Goal: Find specific page/section: Find specific page/section

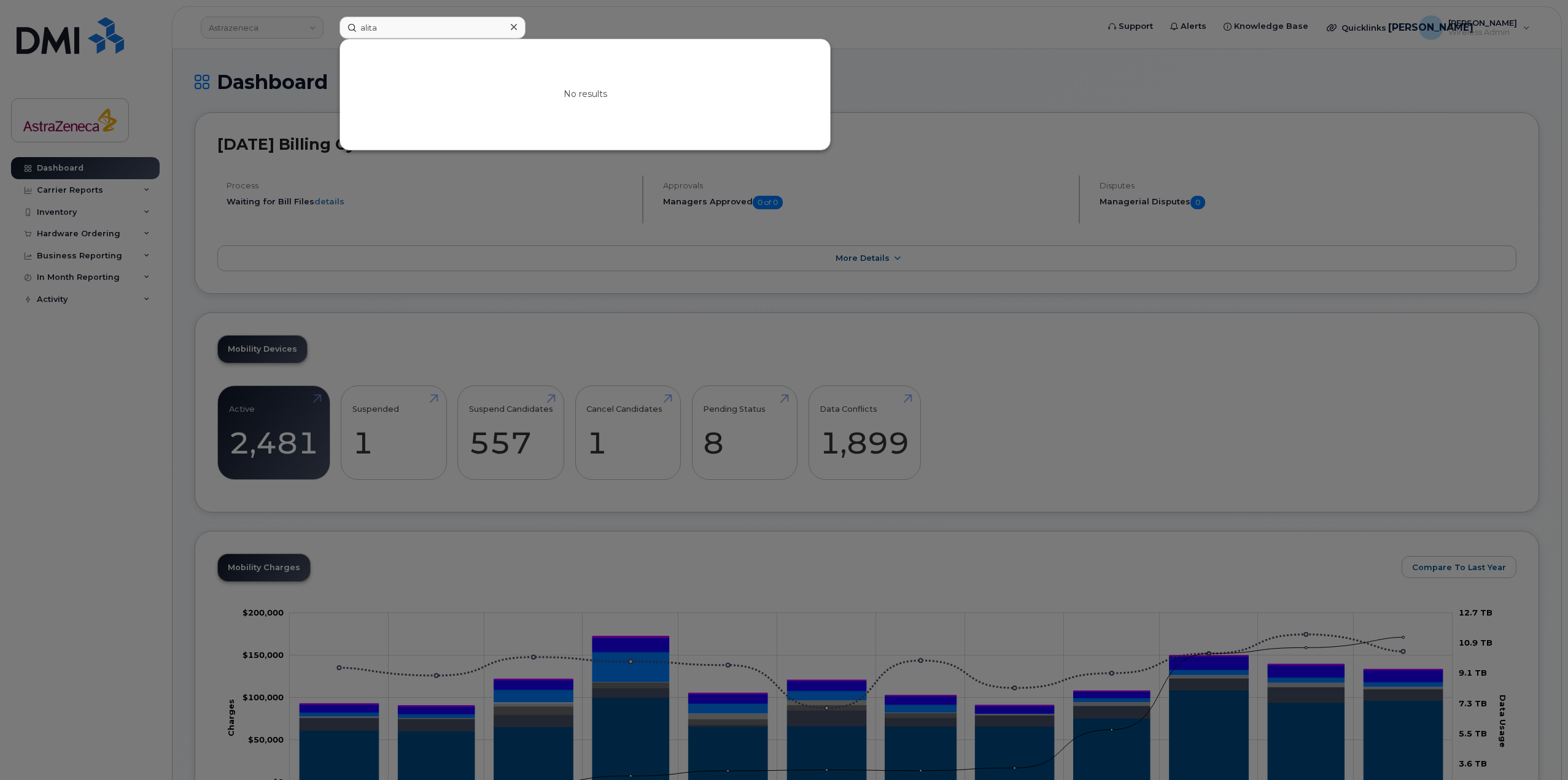
type input "alita"
click at [1007, 432] on div at bounding box center [784, 390] width 1568 height 780
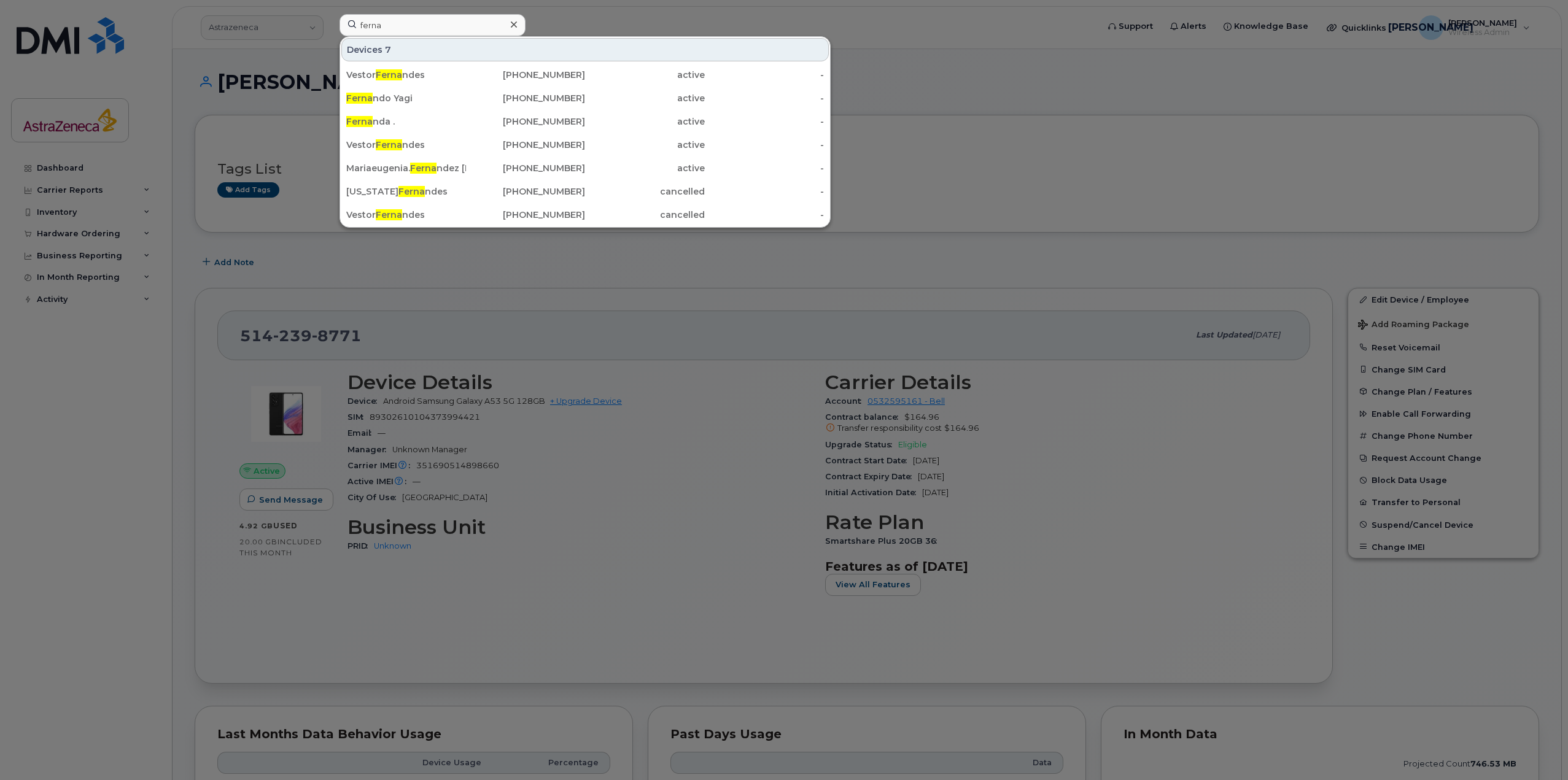
type input "ferna"
click at [1037, 120] on div at bounding box center [784, 390] width 1568 height 780
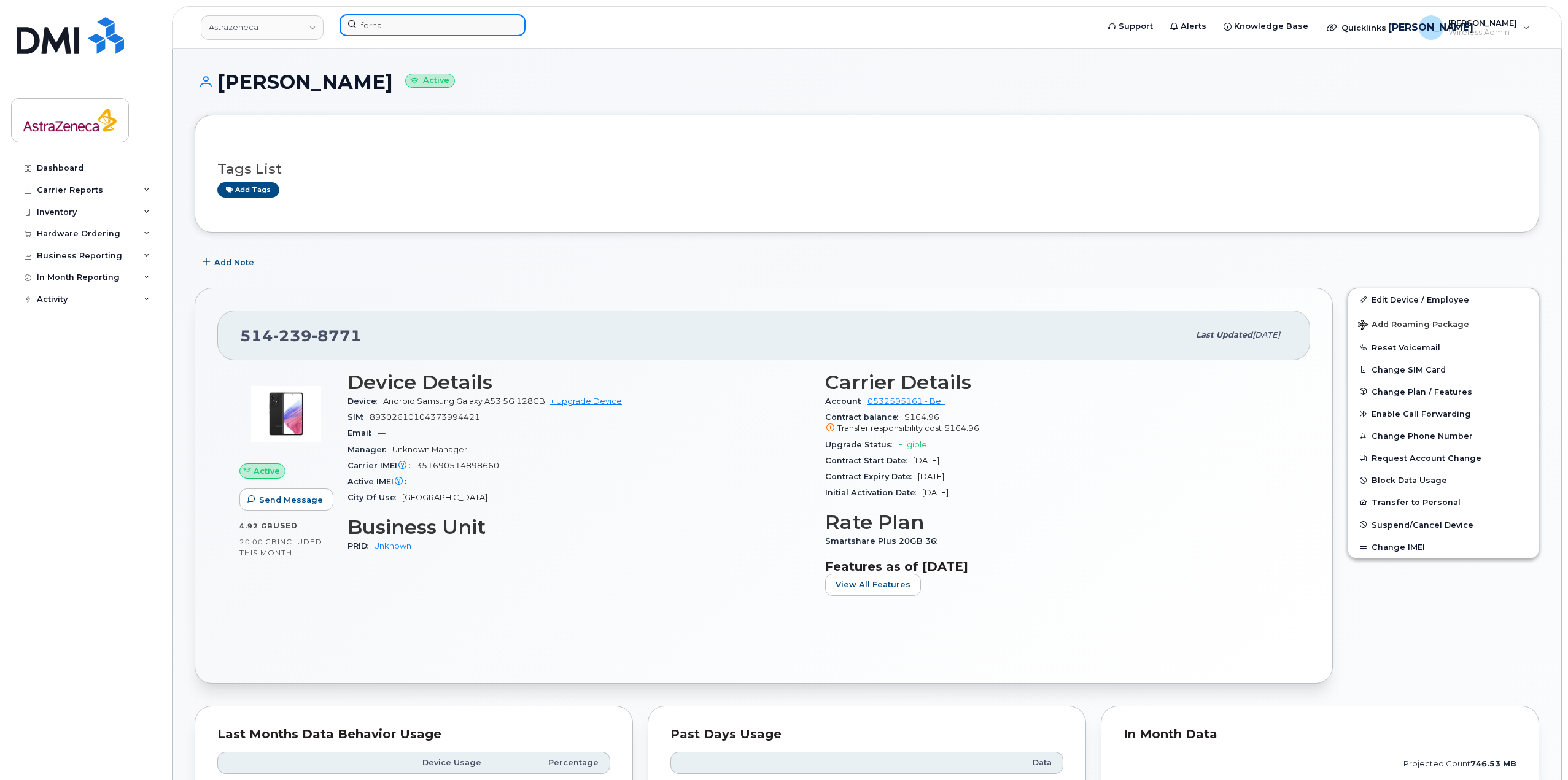
click at [470, 32] on input "ferna" at bounding box center [433, 26] width 186 height 22
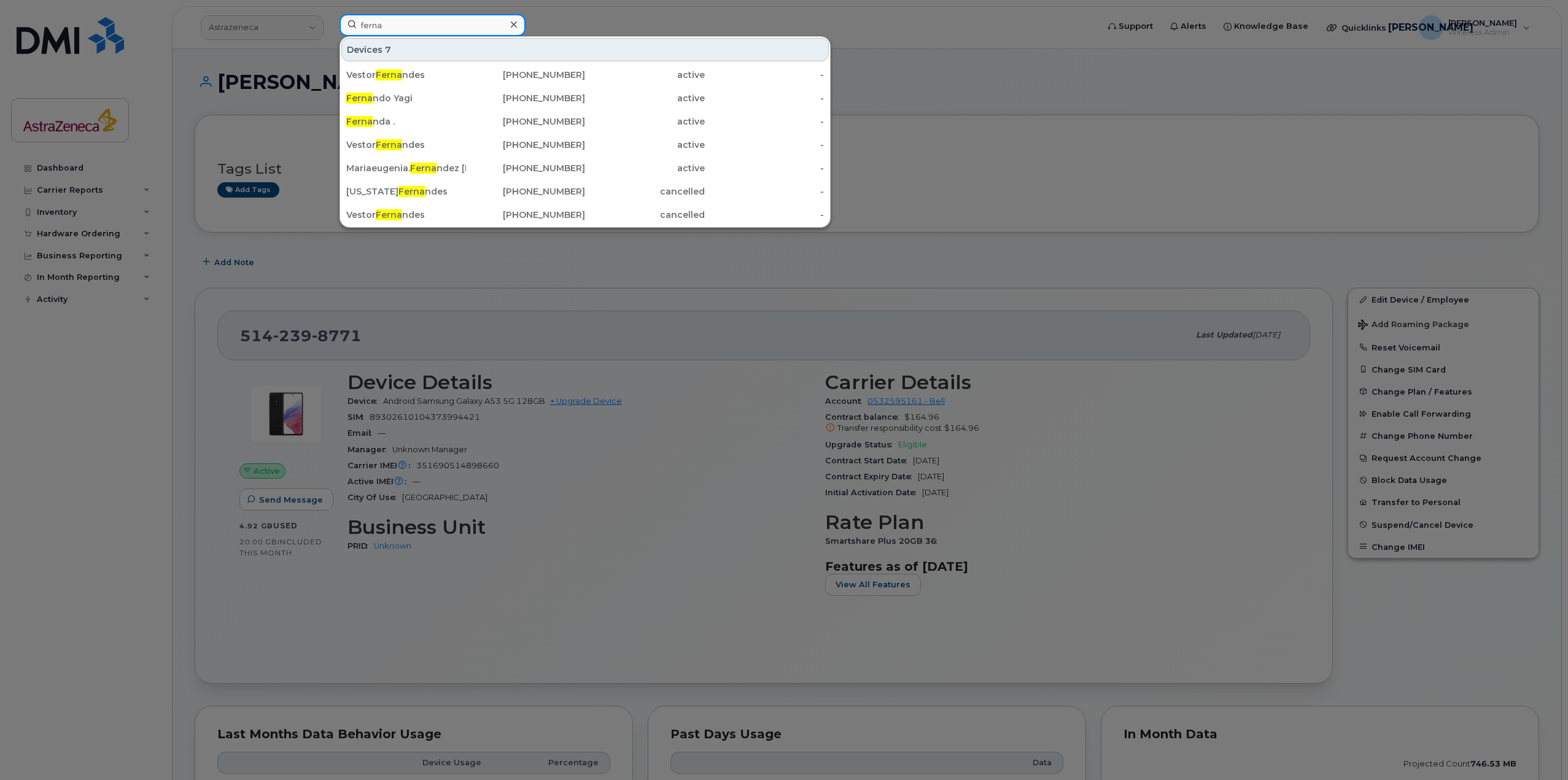
click at [470, 32] on input "ferna" at bounding box center [433, 26] width 186 height 22
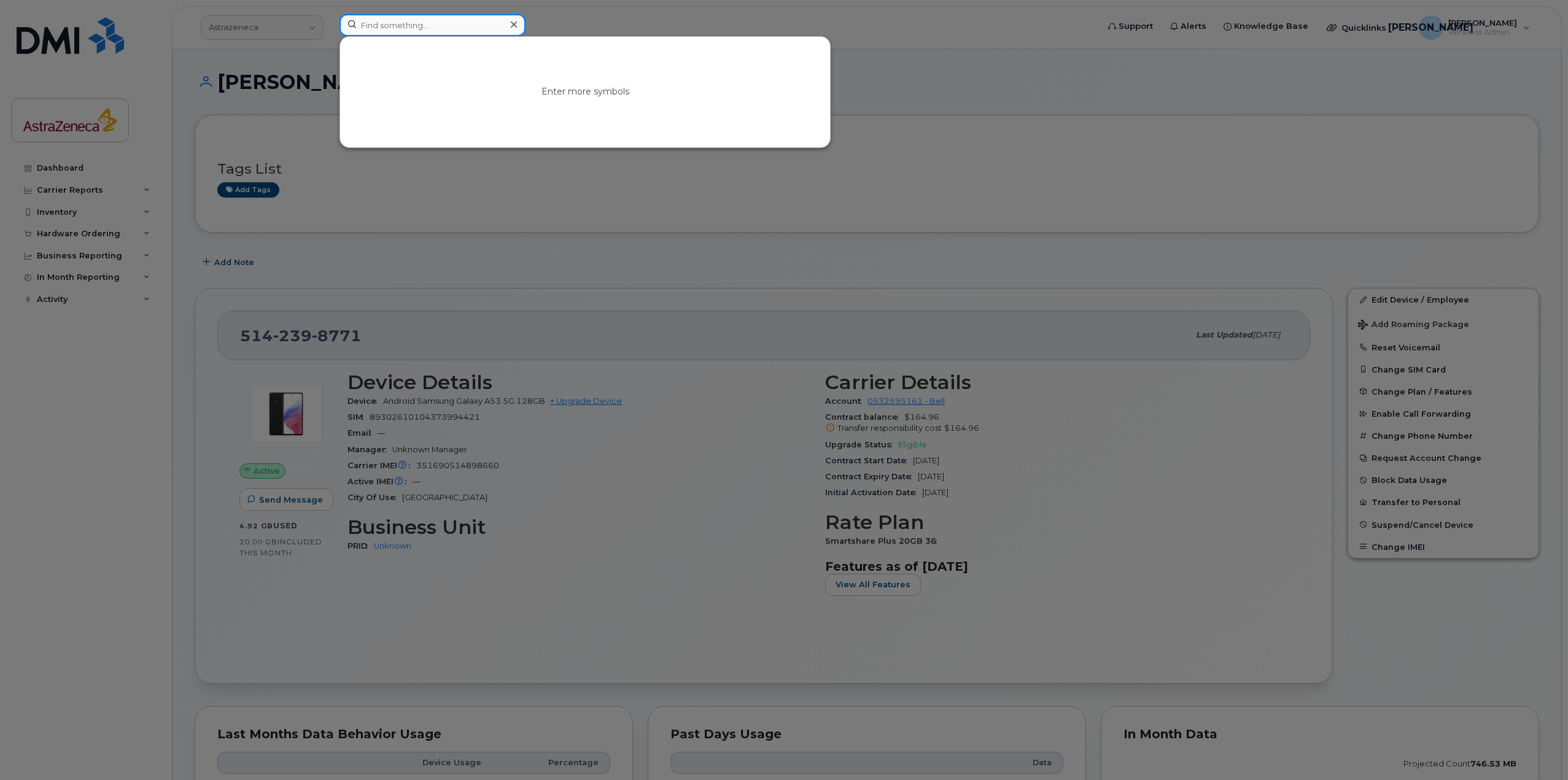
click at [453, 24] on input at bounding box center [433, 26] width 186 height 22
click at [640, 228] on div at bounding box center [784, 390] width 1568 height 780
click at [471, 26] on input at bounding box center [433, 26] width 186 height 22
click at [867, 75] on div at bounding box center [784, 390] width 1568 height 780
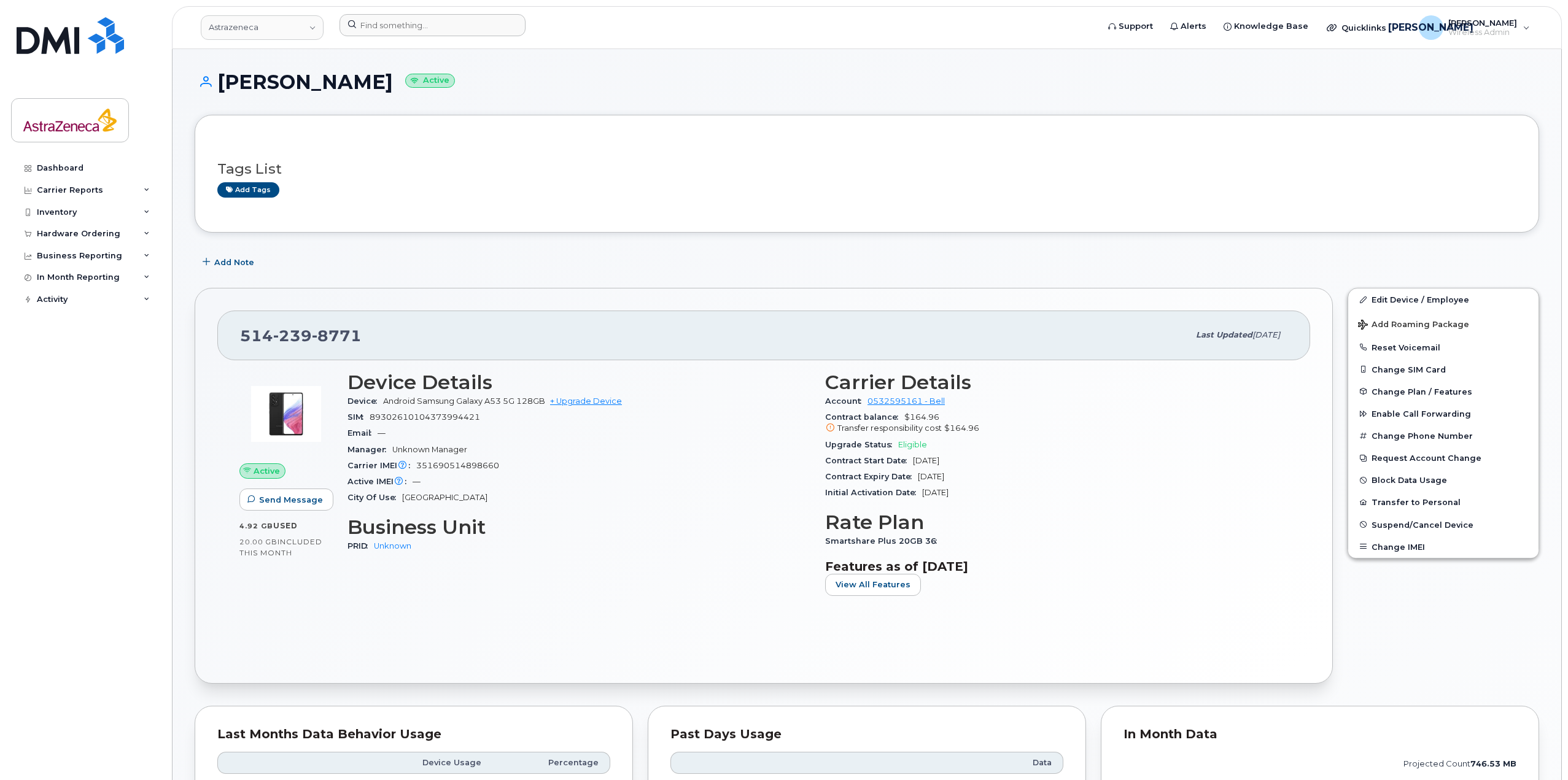
click at [418, 41] on header "Astrazeneca Support Alerts Knowledge Base Quicklinks Suspend / Cancel Device Ch…" at bounding box center [867, 27] width 1390 height 43
click at [427, 20] on input at bounding box center [433, 26] width 186 height 22
